Goal: Transaction & Acquisition: Purchase product/service

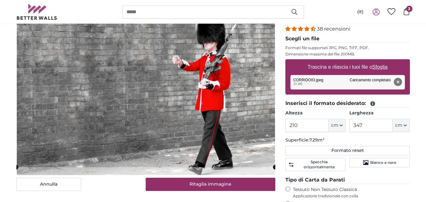
scroll to position [86, 0]
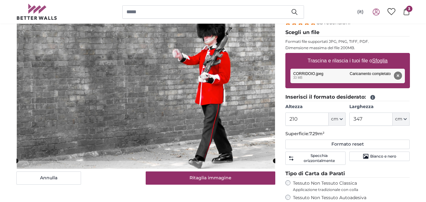
click at [396, 76] on button "Rimuovi" at bounding box center [397, 76] width 8 height 8
type input "200"
type input "300"
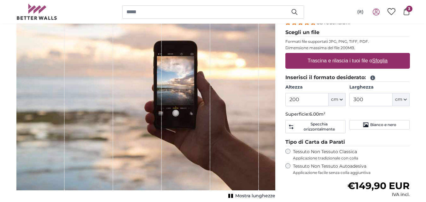
click at [316, 62] on label "Trascina e rilascia i tuoi file o Sfoglia" at bounding box center [347, 61] width 85 height 13
click at [316, 55] on input "Trascina e rilascia i tuoi file o Sfoglia" at bounding box center [347, 54] width 125 height 2
type input "**********"
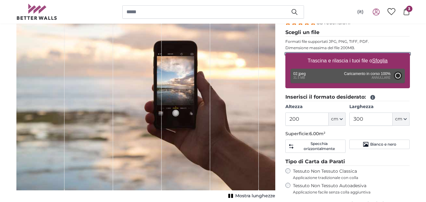
type input "318"
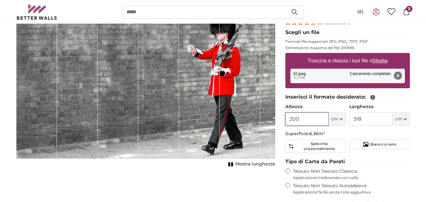
click at [313, 113] on input "200" at bounding box center [306, 119] width 43 height 13
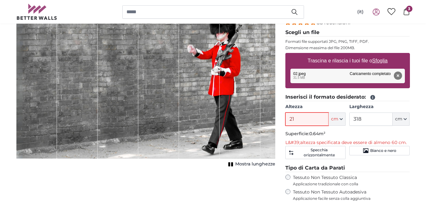
type input "210"
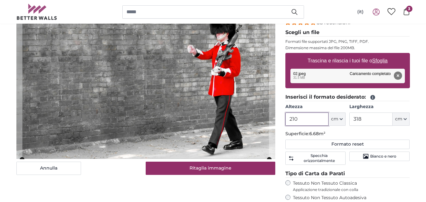
type input "210"
click at [377, 121] on input "318" at bounding box center [370, 119] width 43 height 13
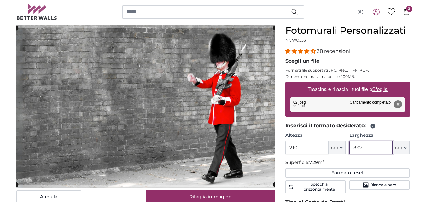
scroll to position [67, 0]
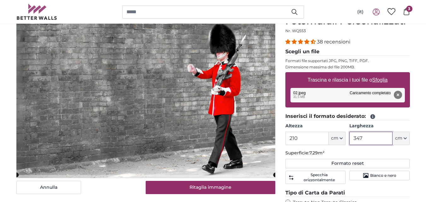
click at [222, 132] on cropper-handle at bounding box center [145, 96] width 259 height 157
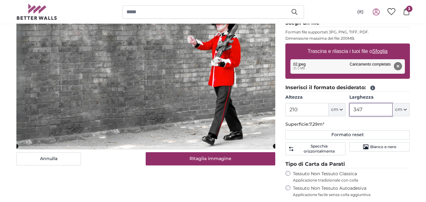
scroll to position [98, 0]
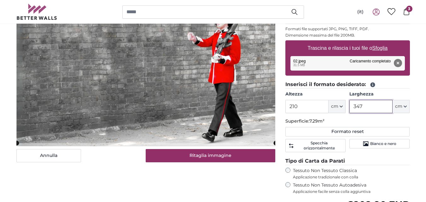
click at [238, 105] on cropper-handle at bounding box center [146, 64] width 259 height 157
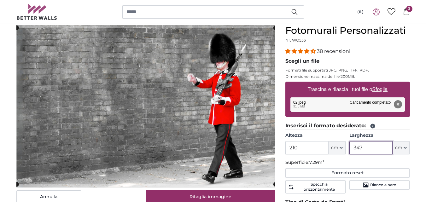
scroll to position [73, 0]
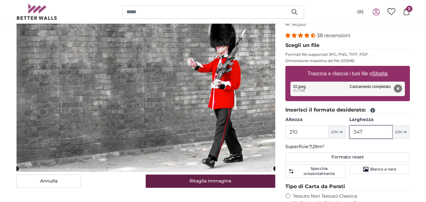
type input "347"
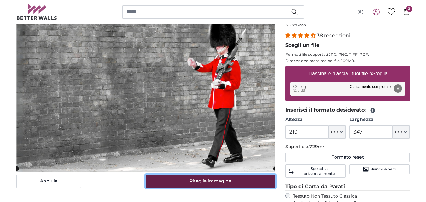
click at [233, 182] on button "Ritaglia immagine" at bounding box center [211, 181] width 130 height 13
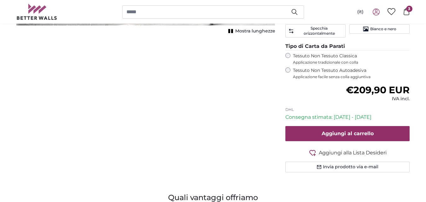
scroll to position [226, 0]
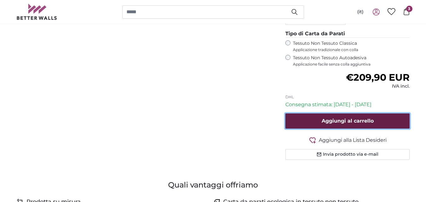
click at [344, 126] on button "Aggiungi al carrello" at bounding box center [347, 120] width 125 height 15
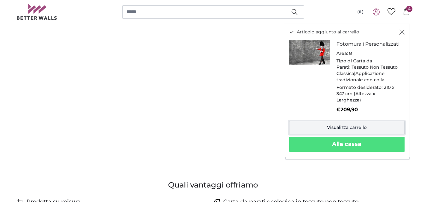
click at [334, 134] on link "Visualizza carrello" at bounding box center [346, 127] width 115 height 13
